Goal: Use online tool/utility: Utilize a website feature to perform a specific function

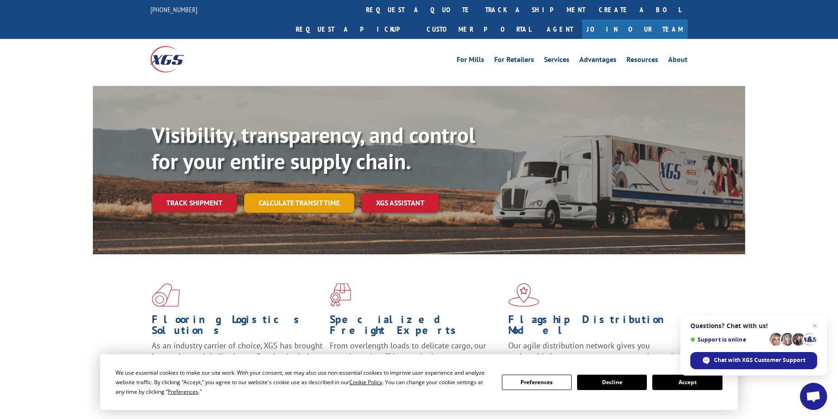
click at [301, 193] on link "Calculate transit time" at bounding box center [299, 202] width 110 height 19
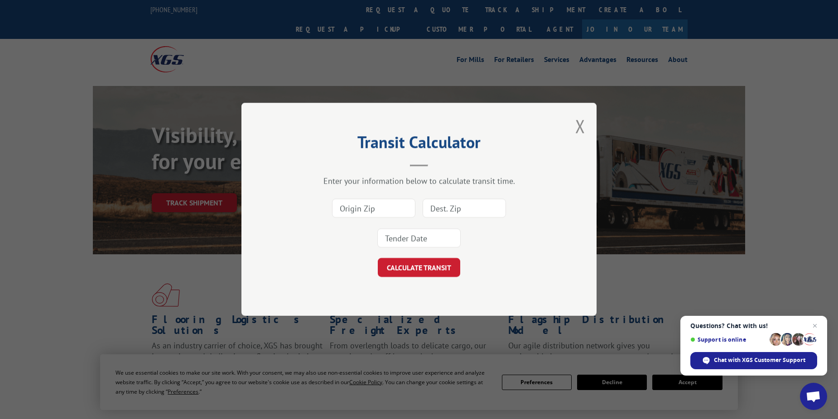
click at [366, 206] on input at bounding box center [373, 208] width 83 height 19
type input "21086"
click at [364, 206] on input "21086" at bounding box center [373, 208] width 83 height 19
drag, startPoint x: 364, startPoint y: 206, endPoint x: 325, endPoint y: 205, distance: 38.5
click at [322, 206] on div "21086" at bounding box center [419, 224] width 264 height 60
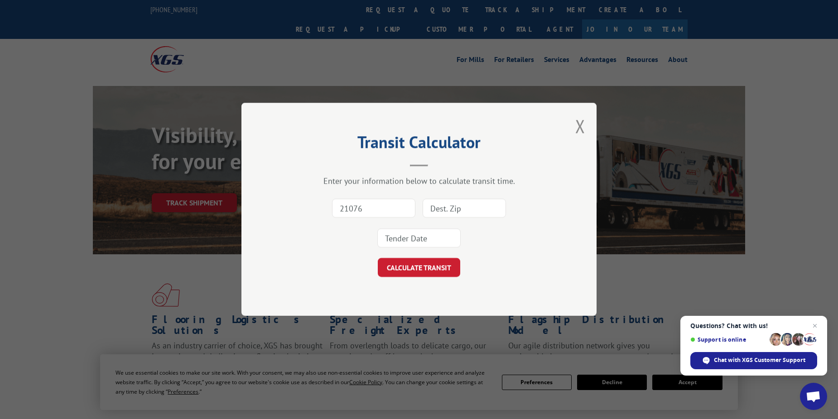
type input "21076"
click at [446, 209] on input at bounding box center [464, 208] width 83 height 19
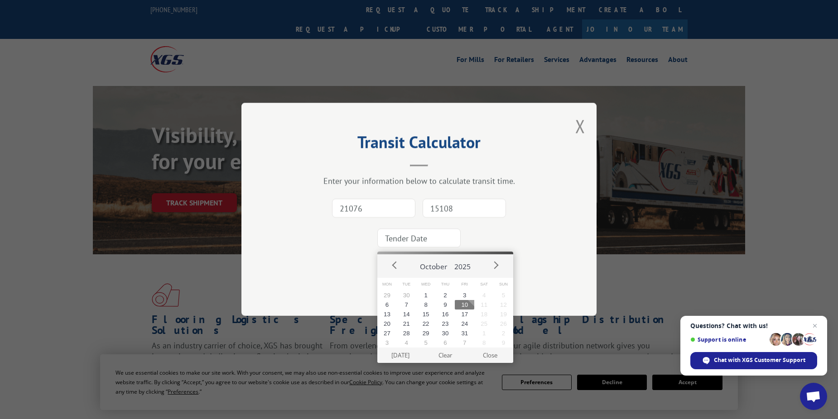
click at [427, 239] on input at bounding box center [418, 238] width 83 height 19
click at [552, 248] on div "Transit Calculator Enter your information below to calculate transit time. 2107…" at bounding box center [418, 209] width 355 height 213
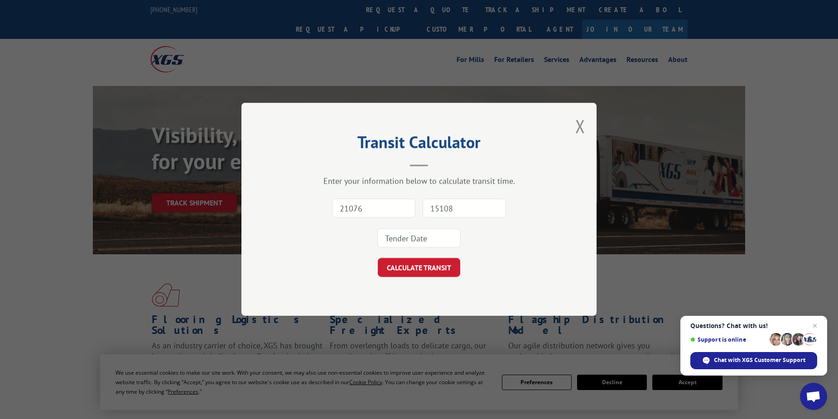
drag, startPoint x: 466, startPoint y: 207, endPoint x: 386, endPoint y: 200, distance: 80.5
click at [382, 200] on div "21076 15108" at bounding box center [419, 224] width 264 height 60
type input "16602"
click at [439, 232] on input at bounding box center [418, 238] width 83 height 19
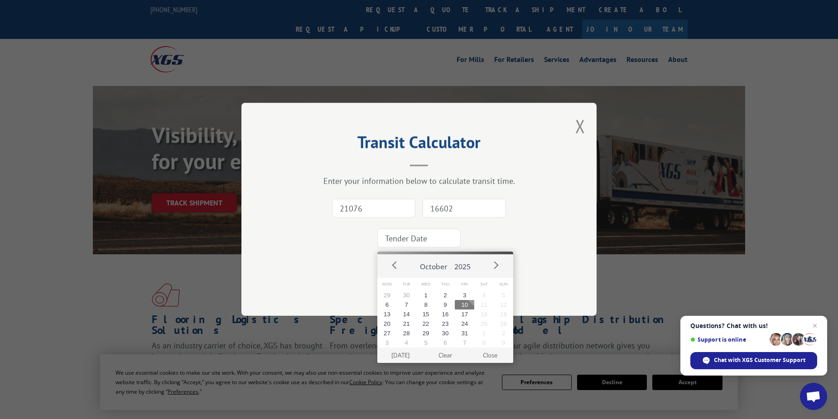
click at [465, 305] on button "10" at bounding box center [464, 305] width 19 height 10
type input "[DATE]"
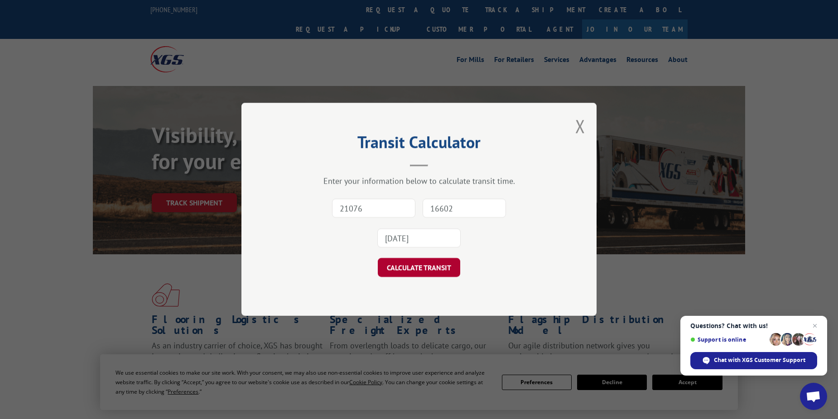
click at [439, 269] on button "CALCULATE TRANSIT" at bounding box center [419, 268] width 82 height 19
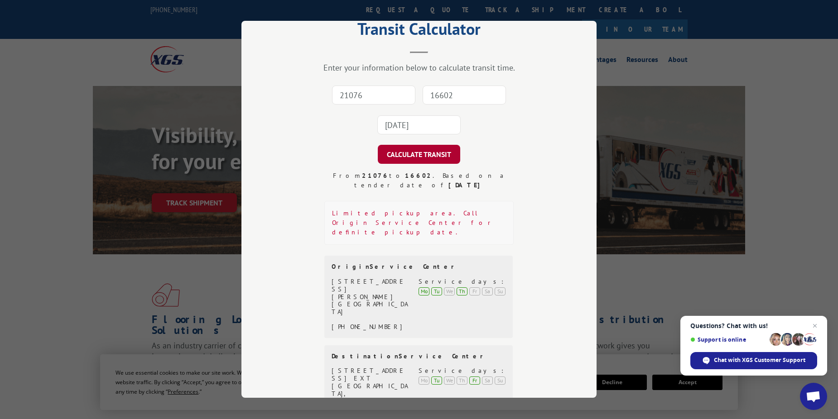
scroll to position [61, 0]
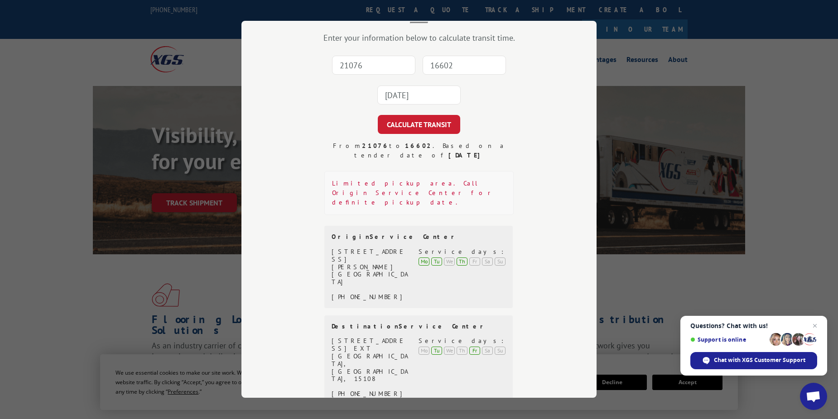
click at [353, 65] on input "21076" at bounding box center [373, 65] width 83 height 19
type input "21226"
click at [454, 62] on input "16602" at bounding box center [464, 65] width 83 height 19
type input "16602"
click at [432, 94] on input "[DATE]" at bounding box center [418, 95] width 83 height 19
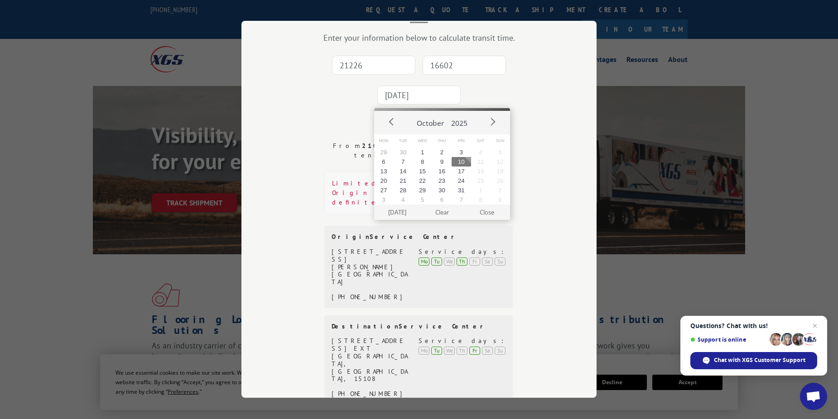
click at [466, 160] on button "10" at bounding box center [461, 162] width 19 height 10
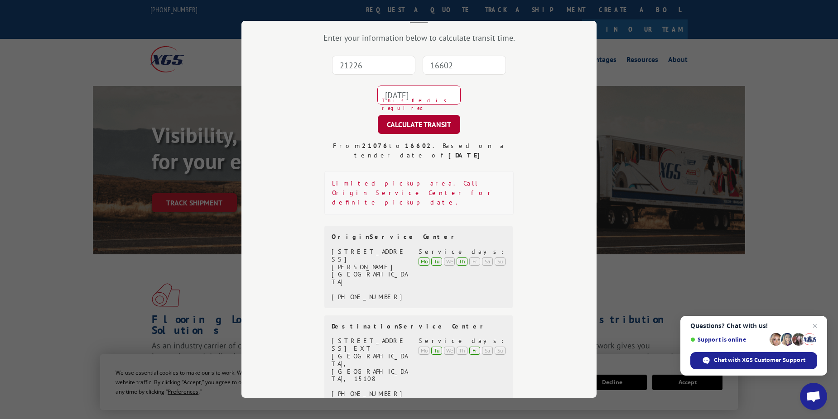
click at [438, 119] on button "CALCULATE TRANSIT" at bounding box center [419, 124] width 82 height 19
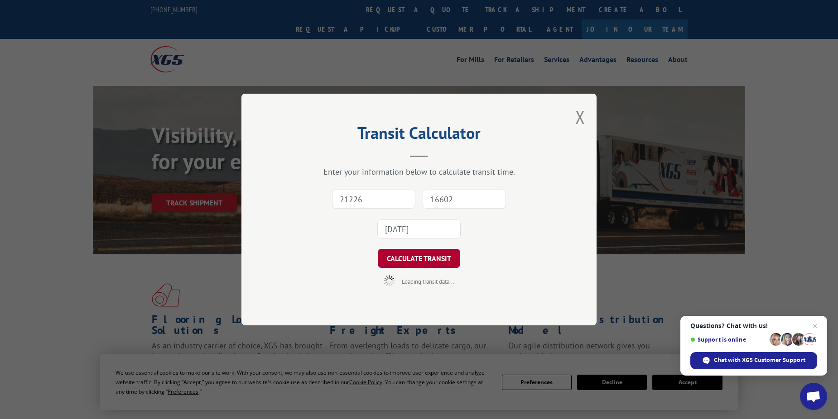
scroll to position [0, 0]
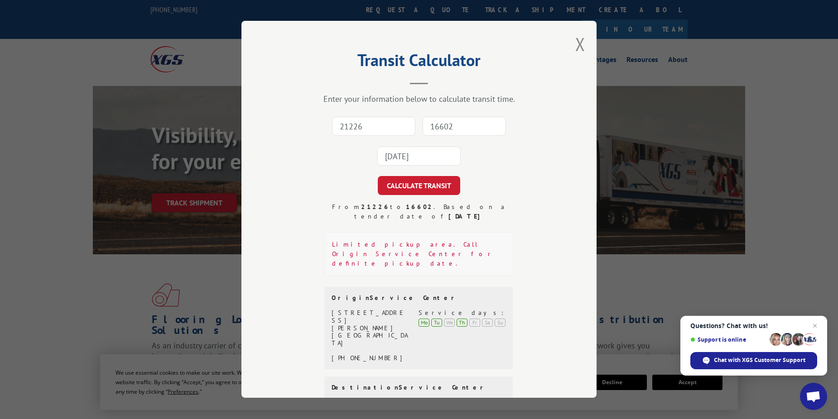
click at [352, 121] on input "21226" at bounding box center [373, 126] width 83 height 19
type input "30721"
click at [453, 127] on input "16602" at bounding box center [464, 126] width 83 height 19
click at [439, 123] on input at bounding box center [464, 126] width 83 height 19
type input "15108"
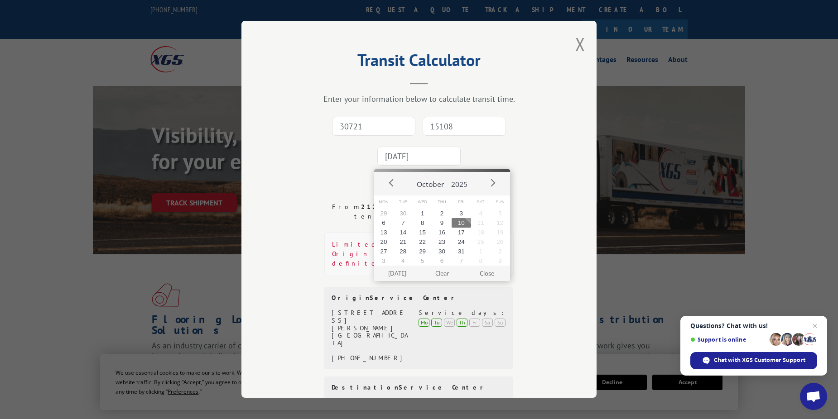
click at [433, 159] on input "[DATE]" at bounding box center [418, 156] width 83 height 19
click at [461, 220] on button "10" at bounding box center [461, 223] width 19 height 10
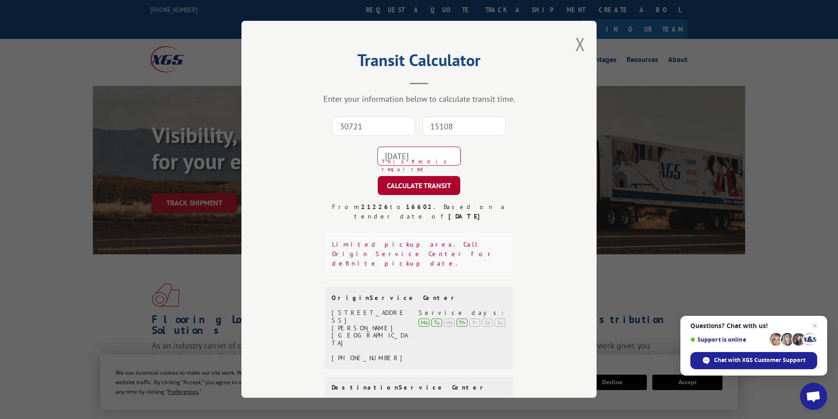
click at [436, 185] on button "CALCULATE TRANSIT" at bounding box center [419, 185] width 82 height 19
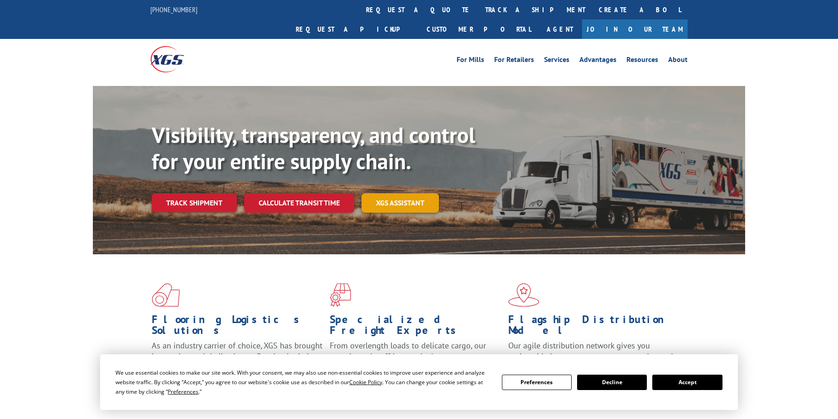
click at [411, 193] on link "XGS ASSISTANT" at bounding box center [399, 202] width 77 height 19
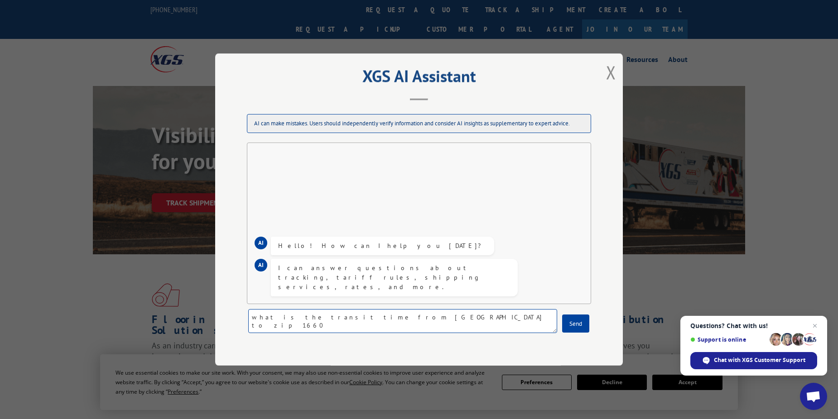
type textarea "what is the transit time from [GEOGRAPHIC_DATA] to zip 16602"
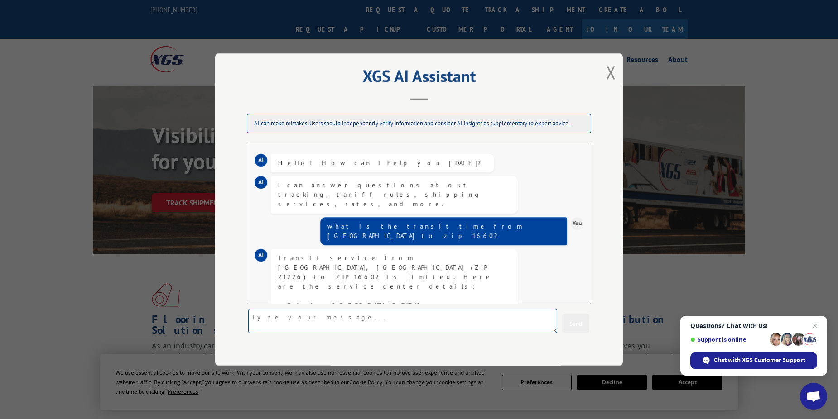
scroll to position [56, 0]
